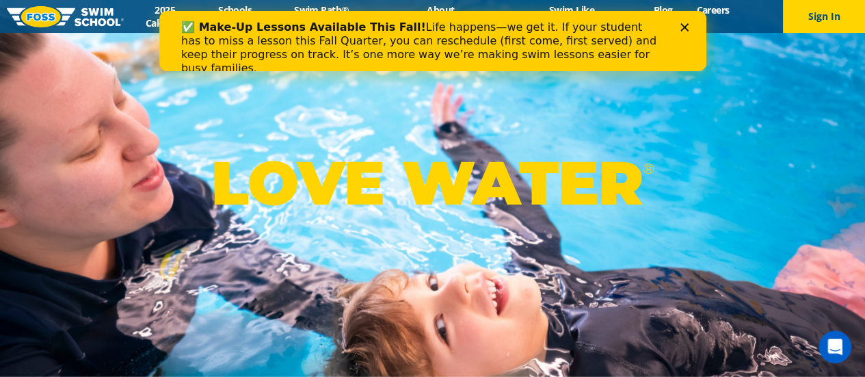
click at [680, 29] on icon "Close" at bounding box center [684, 27] width 8 height 8
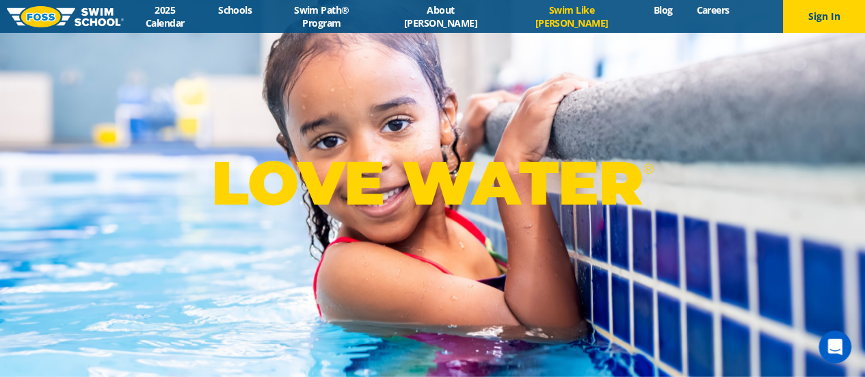
click at [552, 18] on link "Swim Like [PERSON_NAME]" at bounding box center [571, 16] width 139 height 26
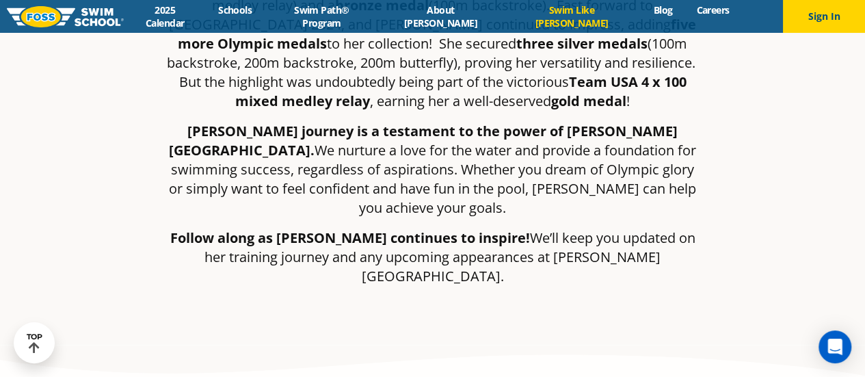
scroll to position [479, 0]
click at [379, 17] on link "Swim Path® Program" at bounding box center [322, 16] width 116 height 26
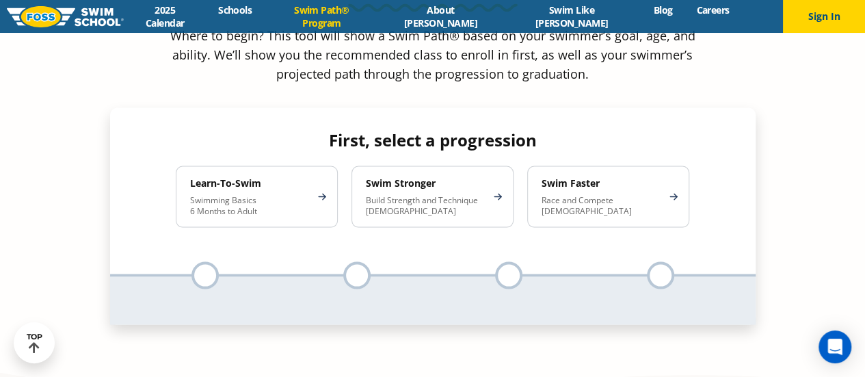
scroll to position [1281, 0]
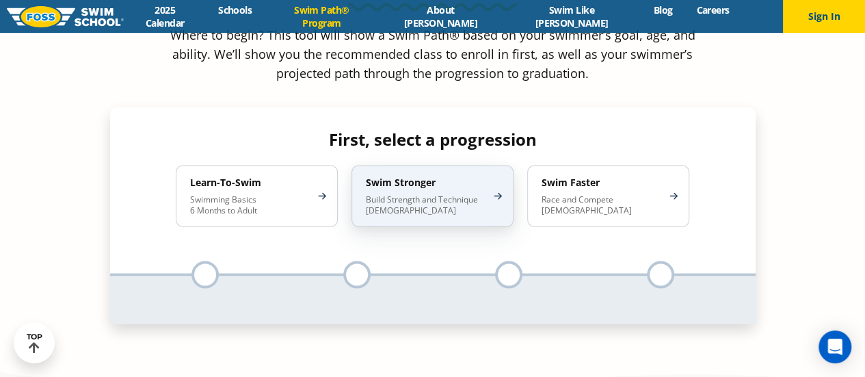
click at [401, 165] on div "Swim Stronger Build Strength and Technique 5-13 Years Old" at bounding box center [432, 196] width 162 height 62
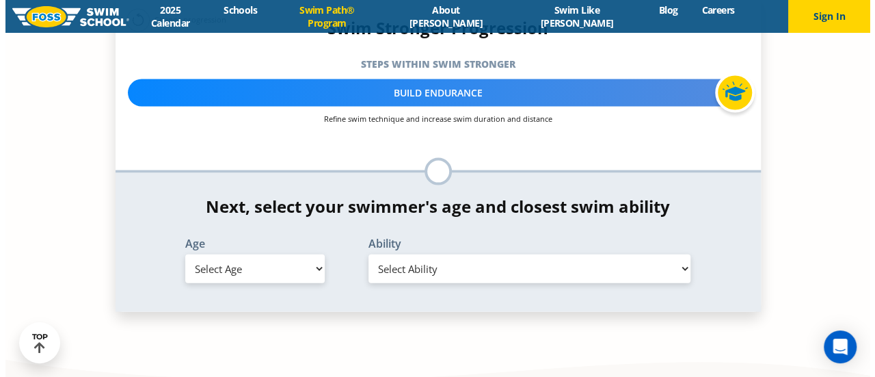
scroll to position [1393, 0]
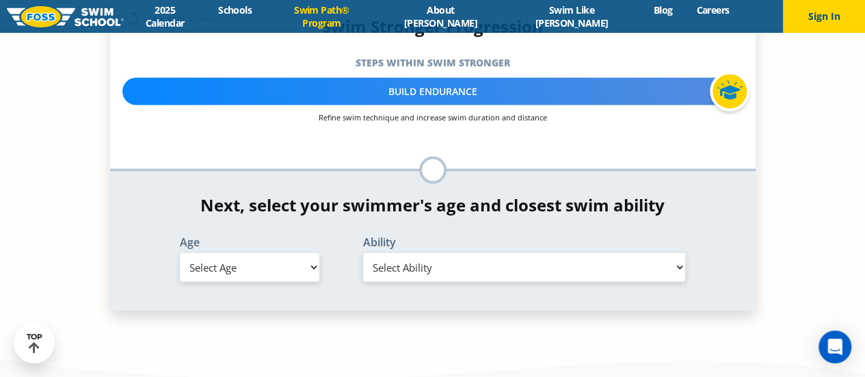
click at [282, 253] on select "Select Age 6 months - 1 year 1 year 2 years 3 years 4 years 5 years 6 years 7 y…" at bounding box center [249, 267] width 139 height 29
select select "6-years"
click at [180, 253] on select "Select Age 6 months - 1 year 1 year 2 years 3 years 4 years 5 years 6 years 7 y…" at bounding box center [249, 267] width 139 height 29
click at [401, 253] on select "Select Ability First in-water experience When in the water, reliant on a life j…" at bounding box center [524, 267] width 323 height 29
select select "6-years-in-open-water-able-to-swim-for-at-least-15-ft-back-to-safety-while-flip…"
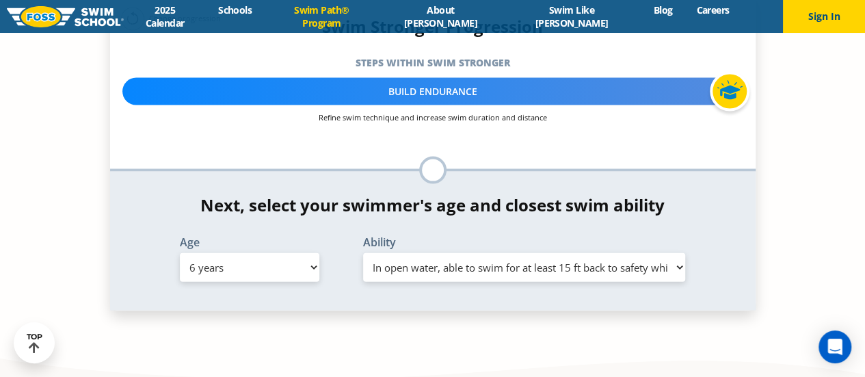
click at [363, 253] on select "Select Ability First in-water experience When in the water, reliant on a life j…" at bounding box center [524, 267] width 323 height 29
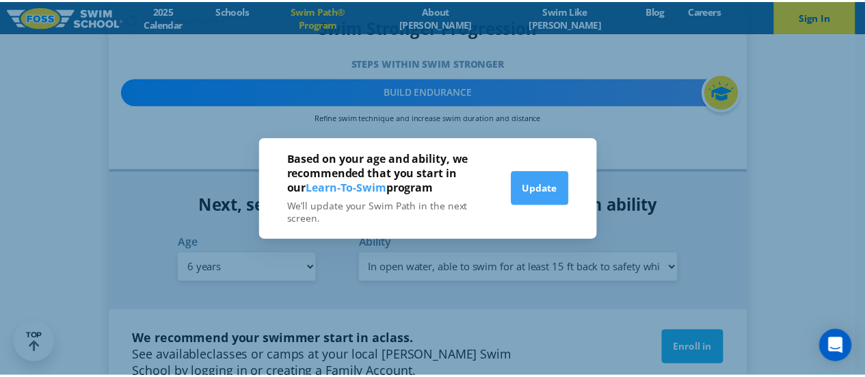
scroll to position [1404, 0]
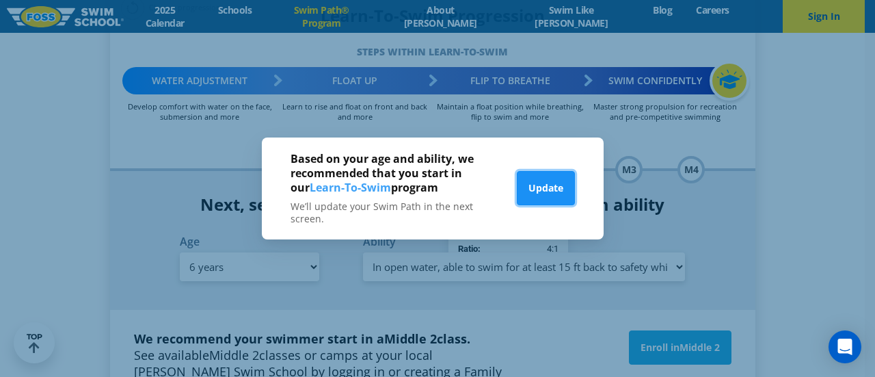
click at [550, 191] on button "Update" at bounding box center [546, 188] width 58 height 34
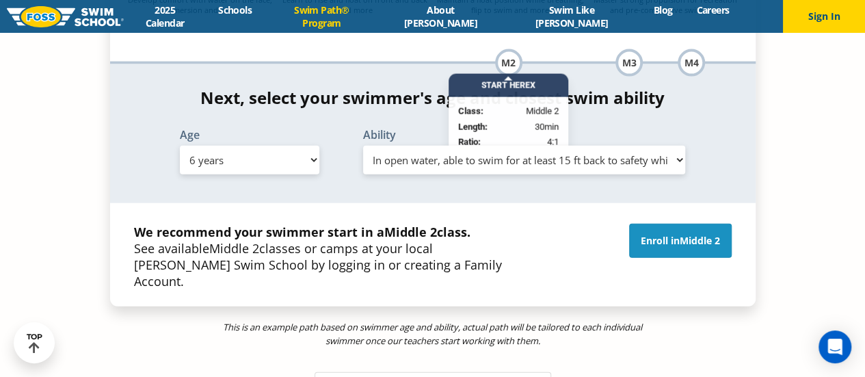
scroll to position [1510, 0]
click at [677, 224] on link "Enroll in Middle 2" at bounding box center [680, 241] width 103 height 34
